Goal: Task Accomplishment & Management: Use online tool/utility

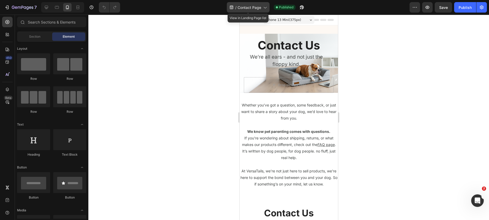
click at [259, 6] on span "Contact Page" at bounding box center [249, 8] width 24 height 6
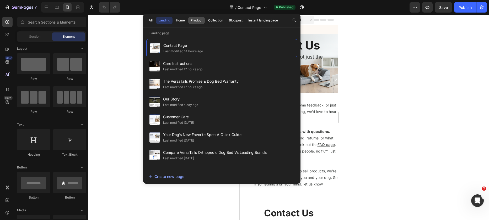
click at [196, 23] on div "Product" at bounding box center [197, 20] width 12 height 5
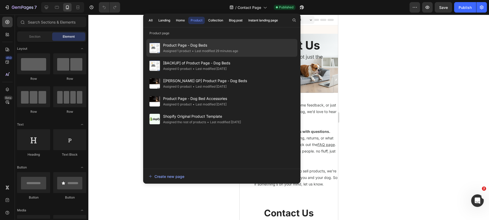
click at [195, 44] on span "Product Page - Dog Beds" at bounding box center [200, 45] width 75 height 6
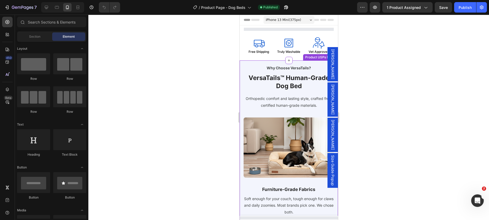
select select "Medium - 34″ x 28″ x 9″"
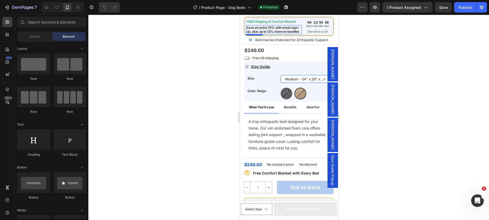
scroll to position [124, 0]
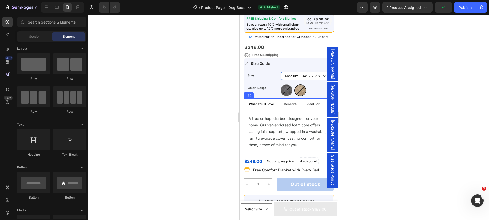
click at [294, 107] on div "Benefits" at bounding box center [290, 104] width 14 height 7
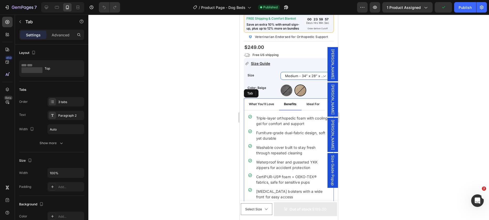
scroll to position [0, 0]
click at [263, 107] on div "What You’ll Love" at bounding box center [261, 104] width 27 height 7
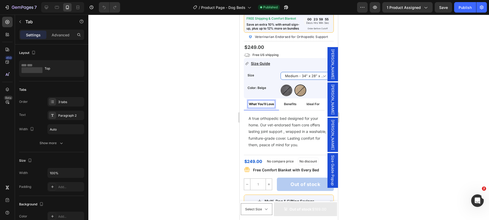
click at [270, 135] on p "A true orthopedic bed designed for your home. Our vet-endorsed foam core offers…" at bounding box center [288, 131] width 80 height 33
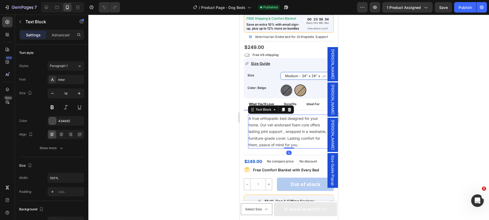
click at [270, 134] on p "A true orthopedic bed designed for your home. Our vet-endorsed foam core offers…" at bounding box center [288, 131] width 80 height 33
click at [276, 146] on p "Finally, a bed that treats your dog like family. Built with orthopedic foam and…" at bounding box center [288, 131] width 80 height 33
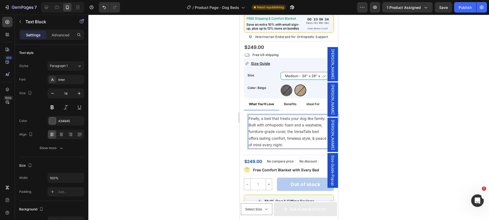
click at [196, 123] on div at bounding box center [288, 118] width 401 height 206
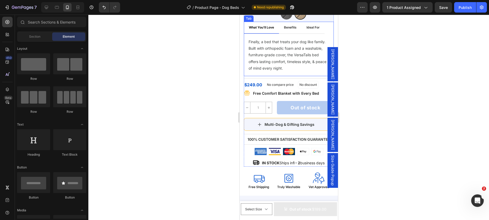
scroll to position [202, 0]
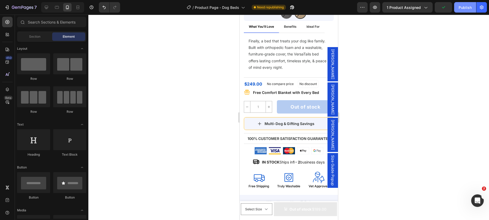
click at [462, 10] on button "Publish" at bounding box center [465, 7] width 22 height 10
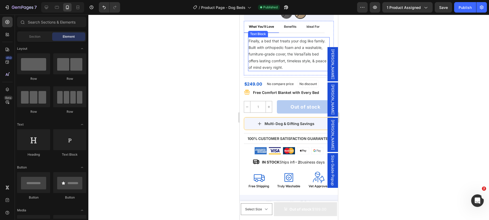
click at [279, 59] on p "Finally, a bed that treats your dog like family. Built with orthopedic foam and…" at bounding box center [288, 54] width 80 height 33
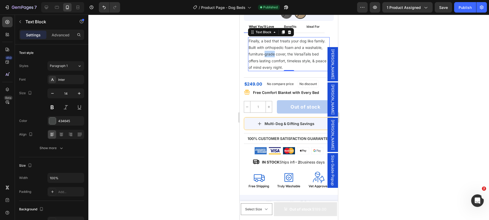
click at [286, 57] on p "Finally, a bed that treats your dog like family. Built with orthopedic foam and…" at bounding box center [288, 54] width 80 height 33
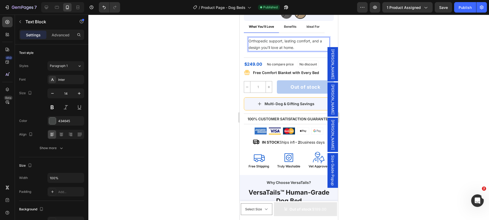
click at [251, 42] on p "Orthopedic support, lasting comfort, and a design you’ll love at home." at bounding box center [288, 44] width 80 height 13
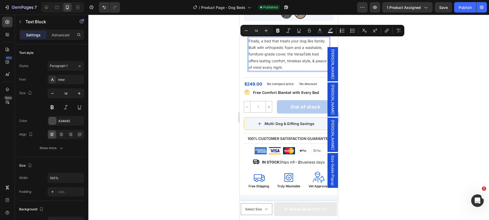
click at [280, 51] on p "Finally, a bed that treats your dog like family. Built with orthopedic foam and…" at bounding box center [288, 54] width 80 height 33
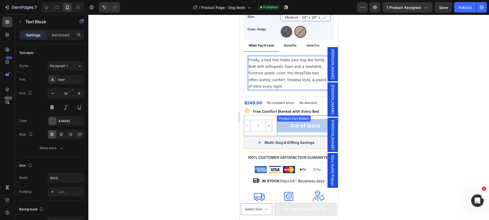
scroll to position [178, 0]
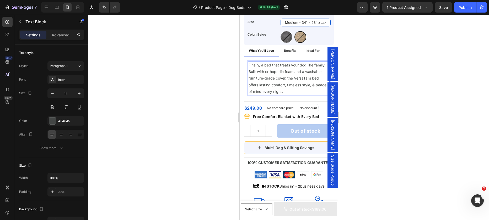
click at [285, 72] on p "Finally, a bed that treats your dog like family. Built with orthopedic foam and…" at bounding box center [288, 78] width 80 height 33
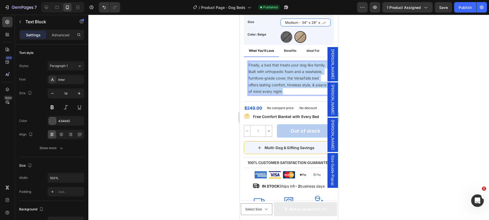
click at [285, 72] on p "Finally, a bed that treats your dog like family. Built with orthopedic foam and…" at bounding box center [288, 78] width 80 height 33
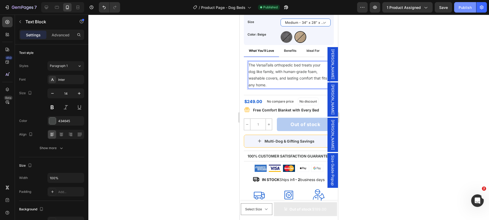
click at [471, 10] on div "Publish" at bounding box center [464, 8] width 13 height 6
